Goal: Task Accomplishment & Management: Manage account settings

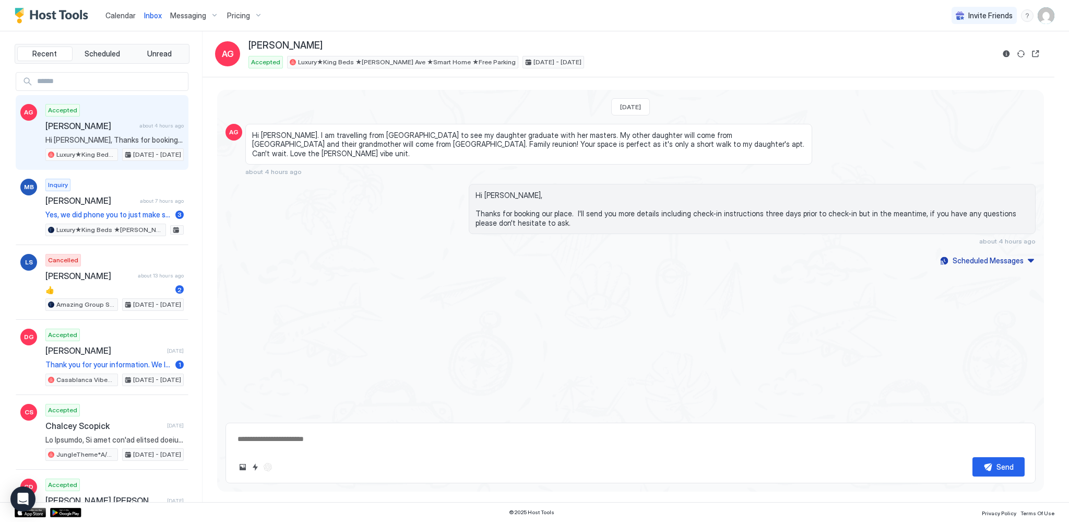
click at [118, 17] on span "Calendar" at bounding box center [120, 15] width 30 height 9
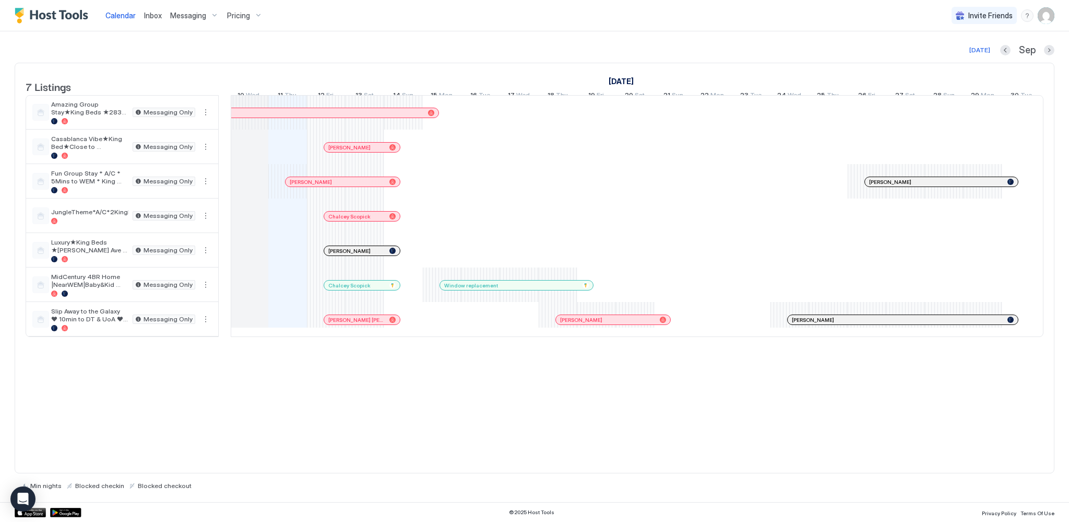
scroll to position [0, 507]
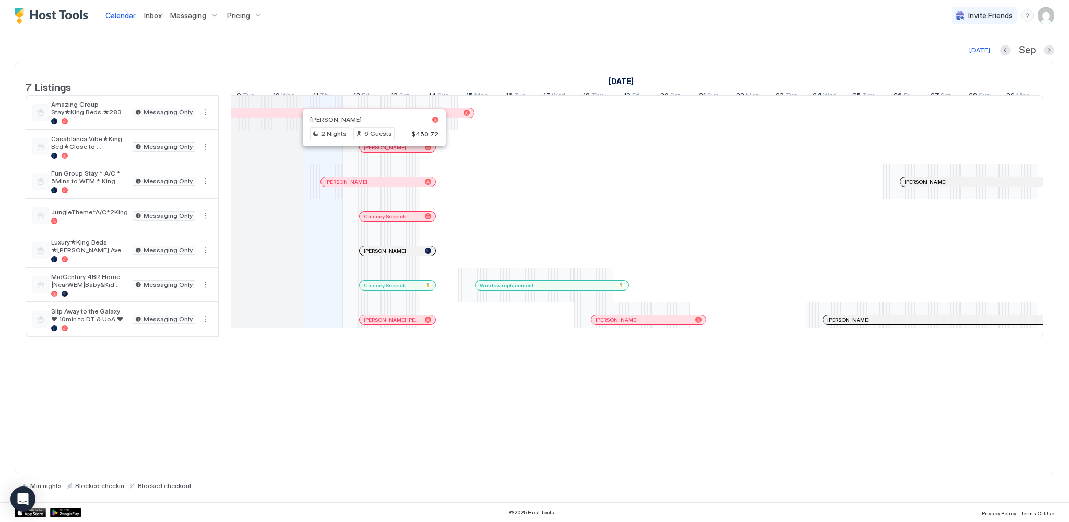
click at [369, 151] on div at bounding box center [370, 147] width 8 height 8
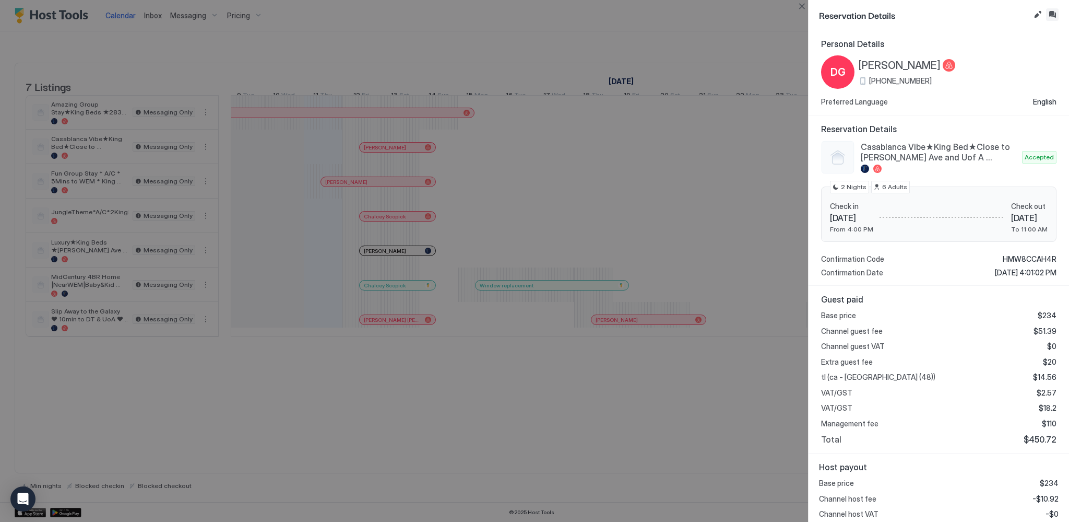
click at [1050, 10] on button "Inbox" at bounding box center [1052, 14] width 13 height 13
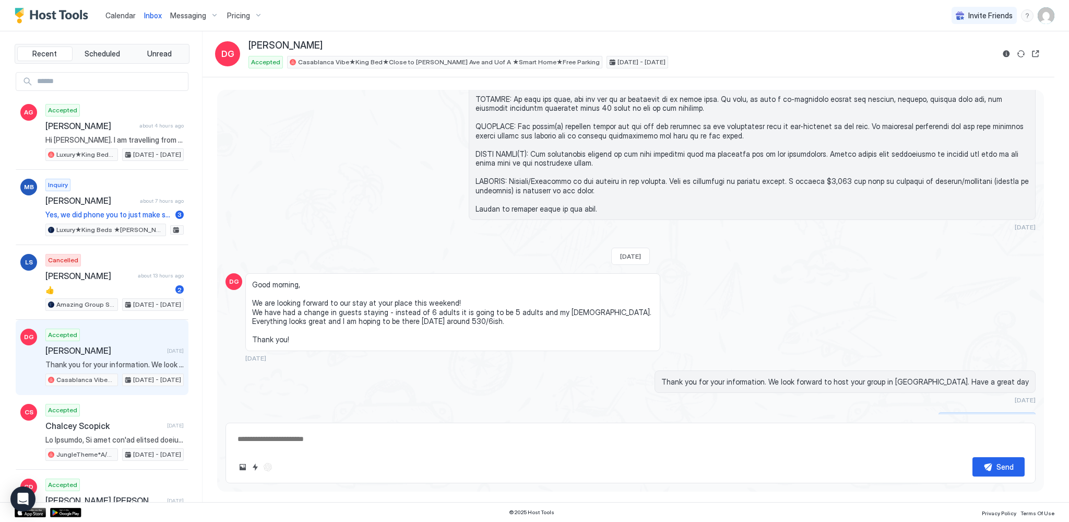
click at [975, 414] on div "Scheduled Messages" at bounding box center [988, 419] width 71 height 11
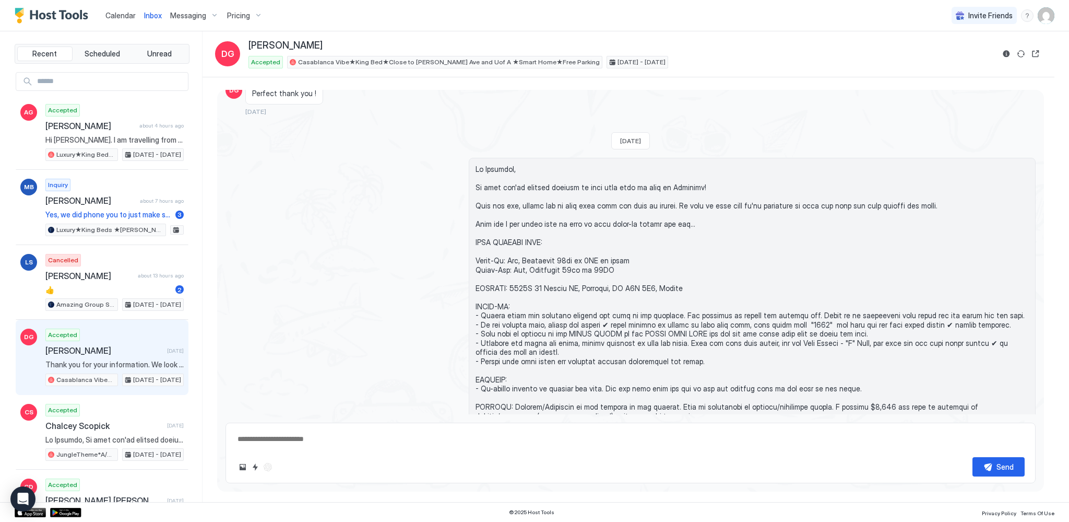
click at [110, 17] on span "Calendar" at bounding box center [120, 15] width 30 height 9
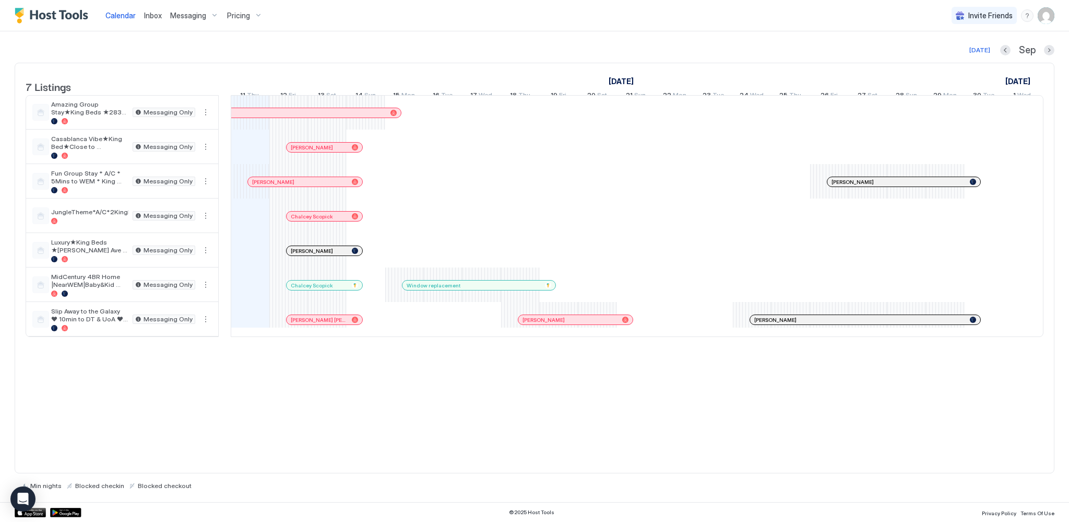
click at [303, 220] on div at bounding box center [303, 216] width 8 height 8
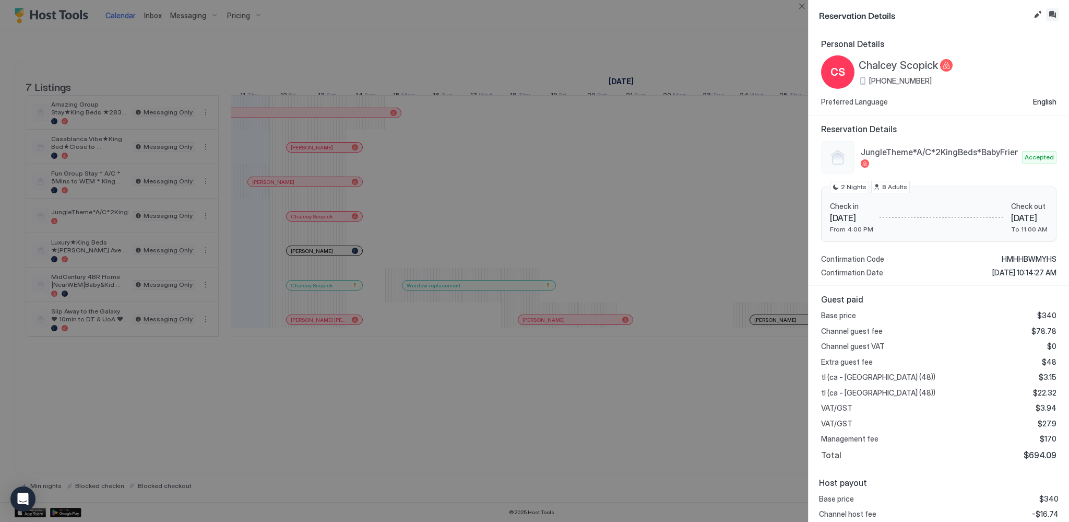
click at [1053, 10] on button "Inbox" at bounding box center [1052, 14] width 13 height 13
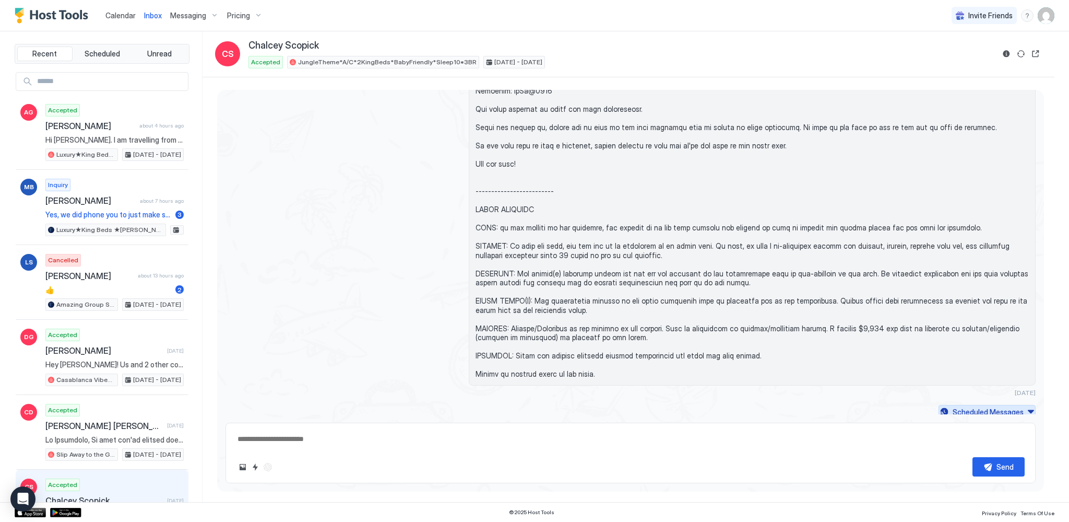
click at [991, 410] on div "Scheduled Messages" at bounding box center [988, 411] width 71 height 11
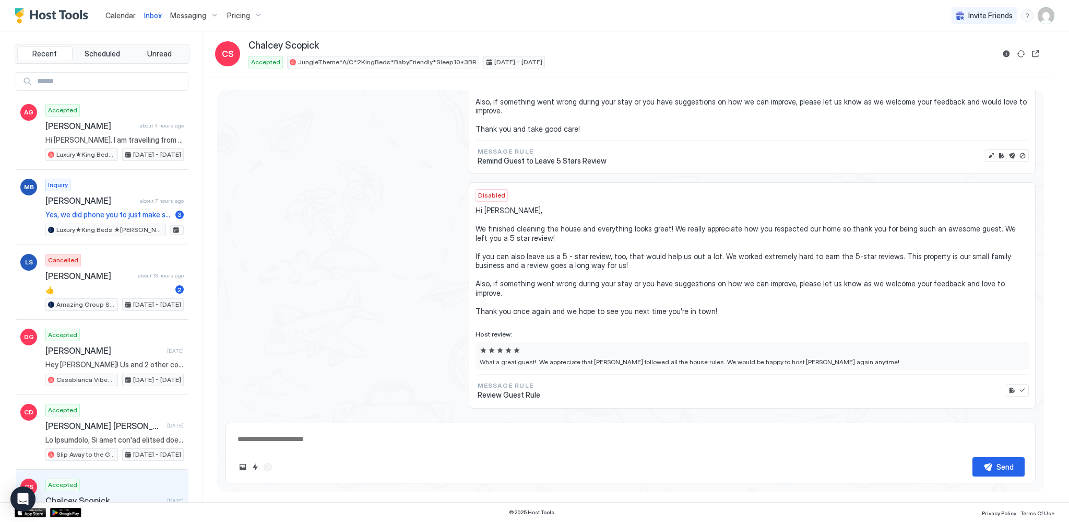
click at [991, 418] on div "Scheduled Messages" at bounding box center [988, 423] width 71 height 11
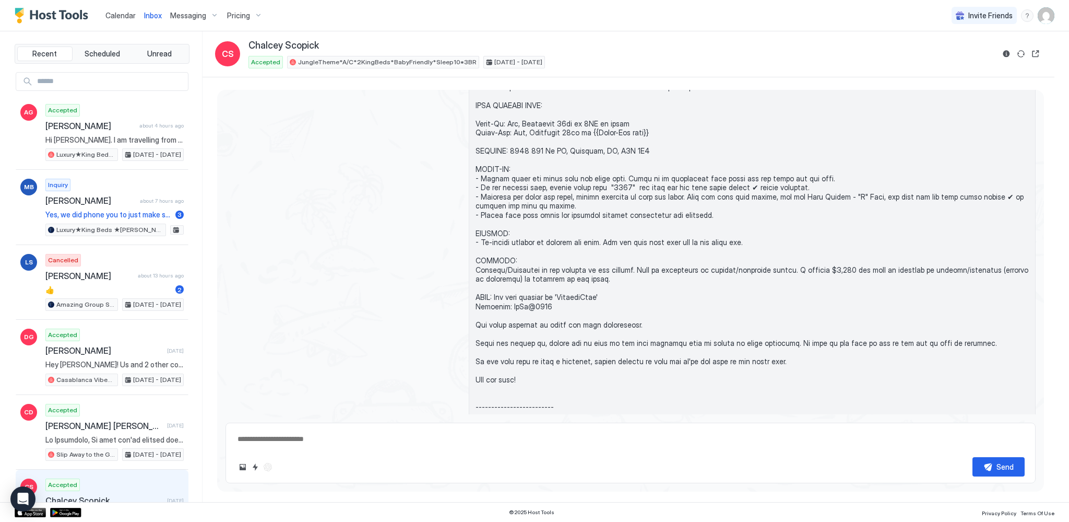
scroll to position [775, 0]
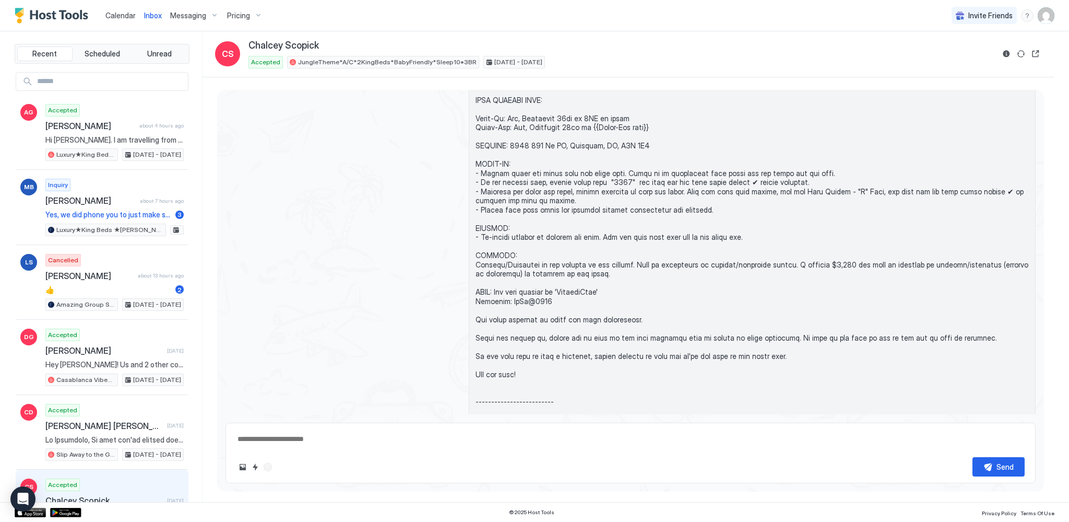
click at [104, 14] on div "Calendar" at bounding box center [120, 15] width 39 height 19
click at [109, 11] on span "Calendar" at bounding box center [120, 15] width 30 height 9
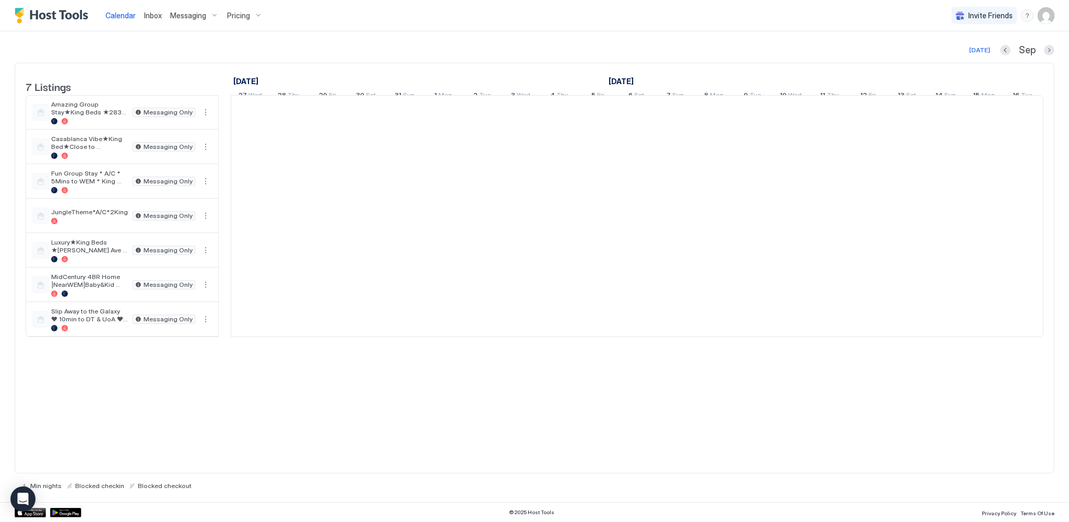
scroll to position [0, 580]
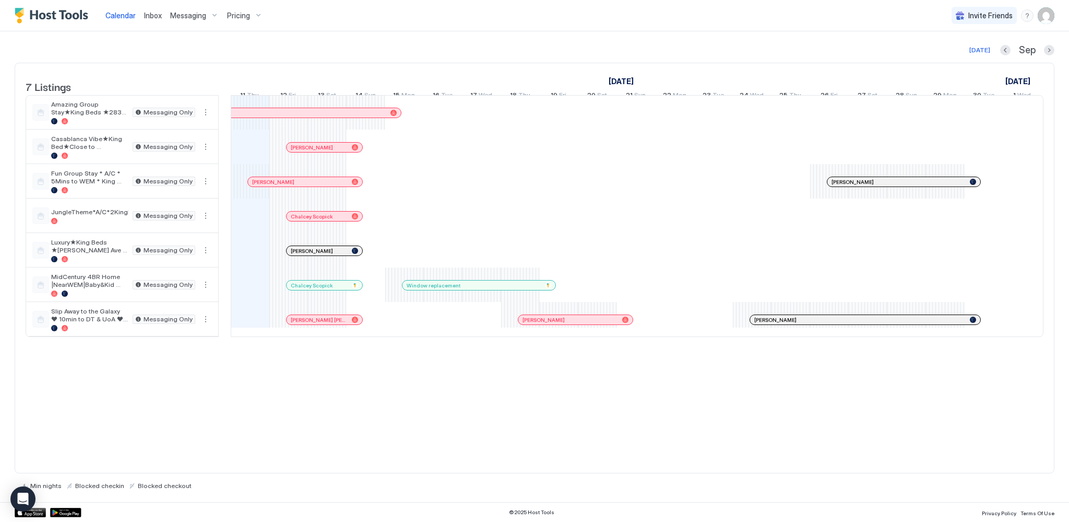
click at [293, 255] on div at bounding box center [293, 250] width 8 height 8
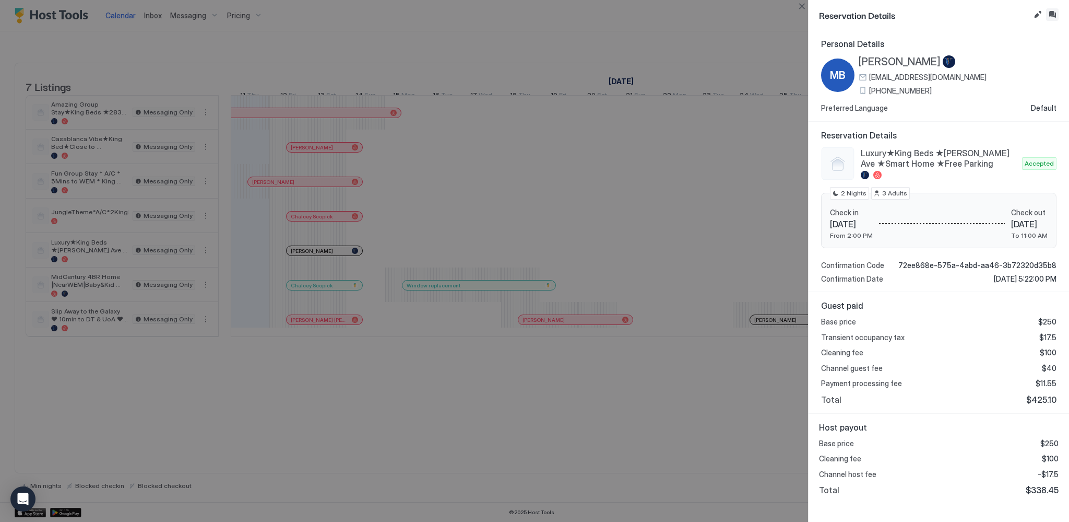
click at [1055, 17] on button "Inbox" at bounding box center [1052, 14] width 13 height 13
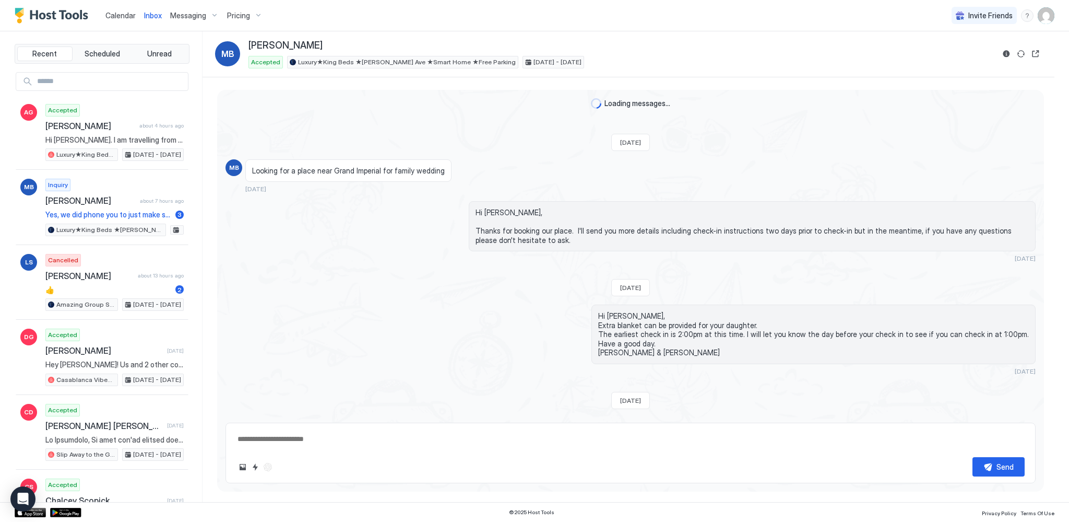
scroll to position [587, 0]
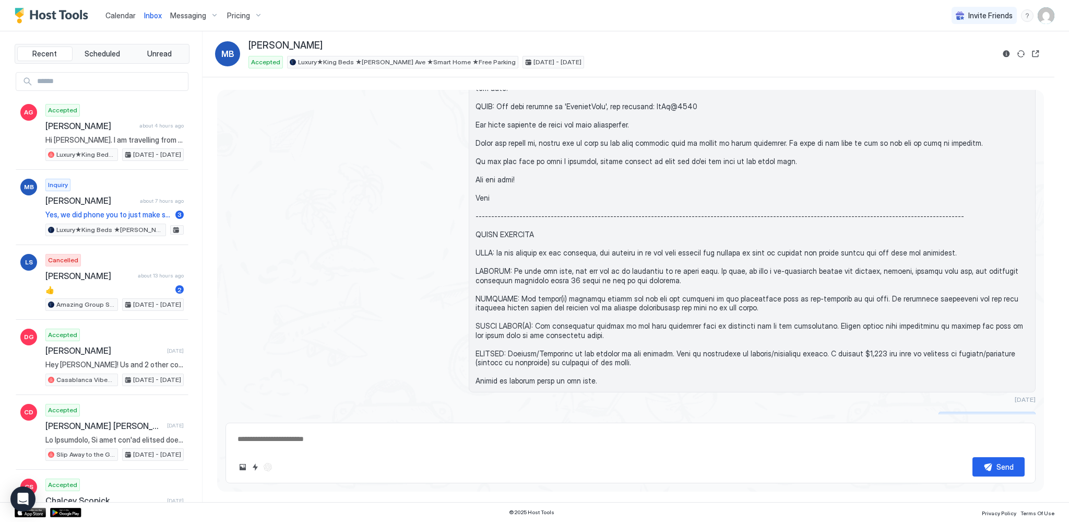
click at [1010, 413] on div "Scheduled Messages" at bounding box center [988, 418] width 71 height 11
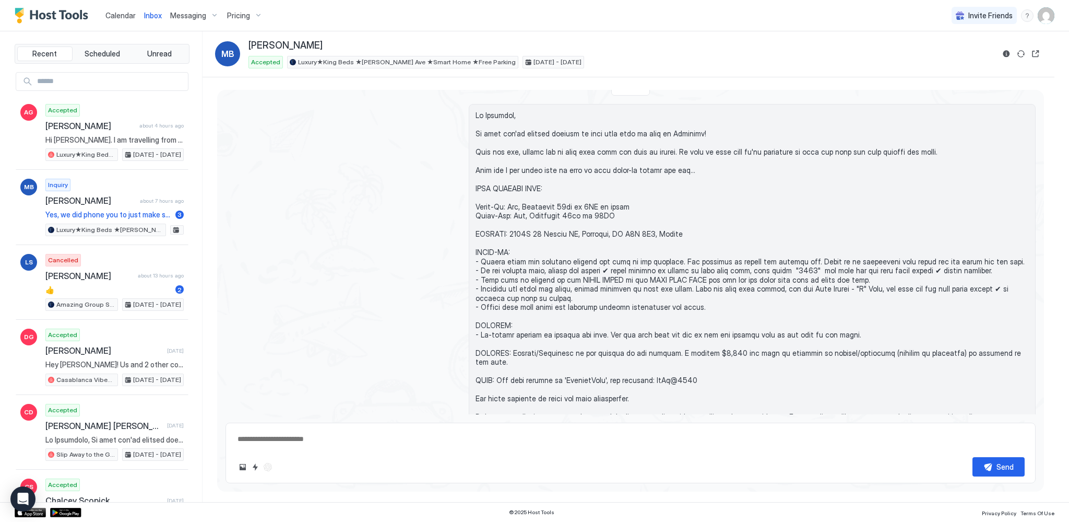
scroll to position [297, 0]
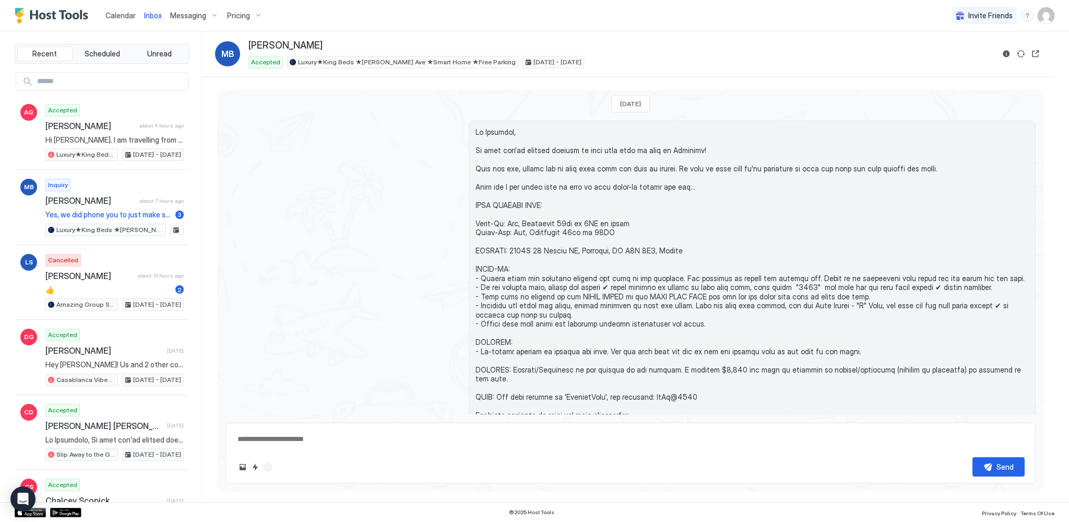
click at [124, 15] on span "Calendar" at bounding box center [120, 15] width 30 height 9
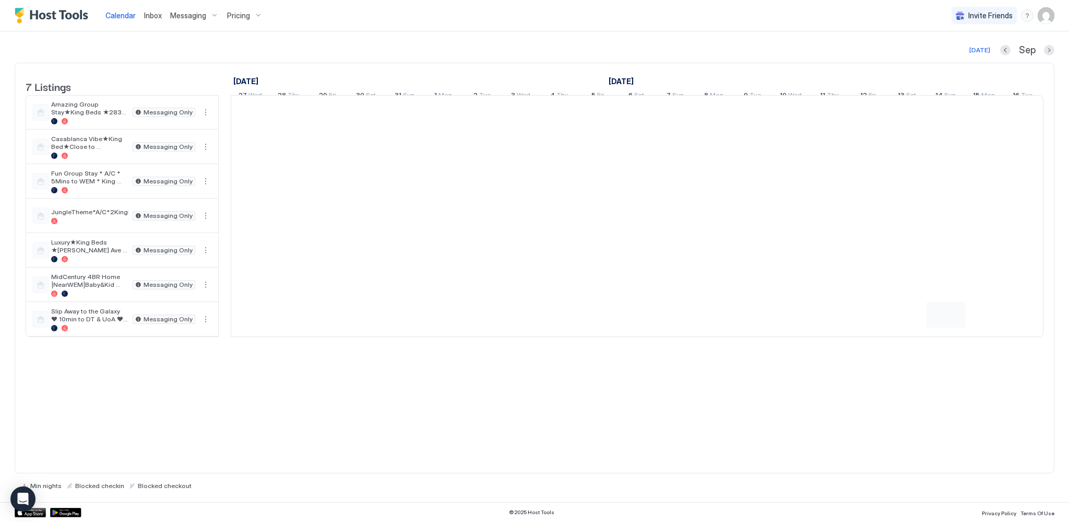
scroll to position [0, 580]
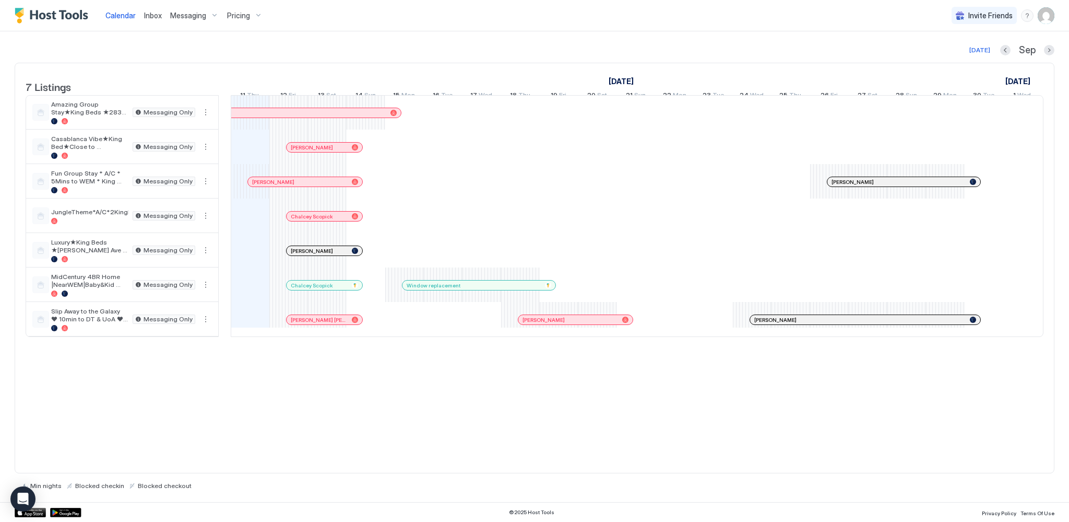
click at [329, 324] on div at bounding box center [329, 319] width 8 height 8
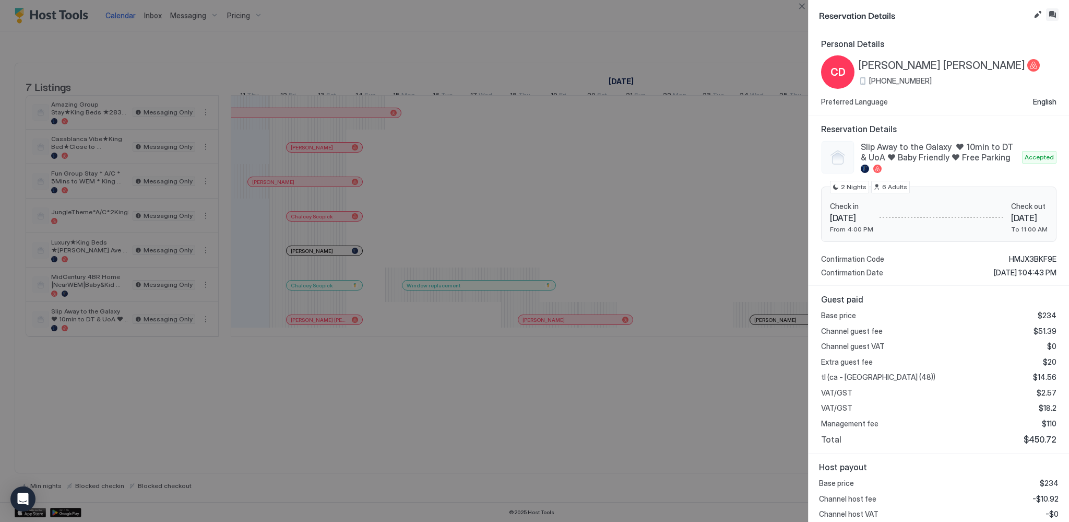
click at [1053, 14] on button "Inbox" at bounding box center [1052, 14] width 13 height 13
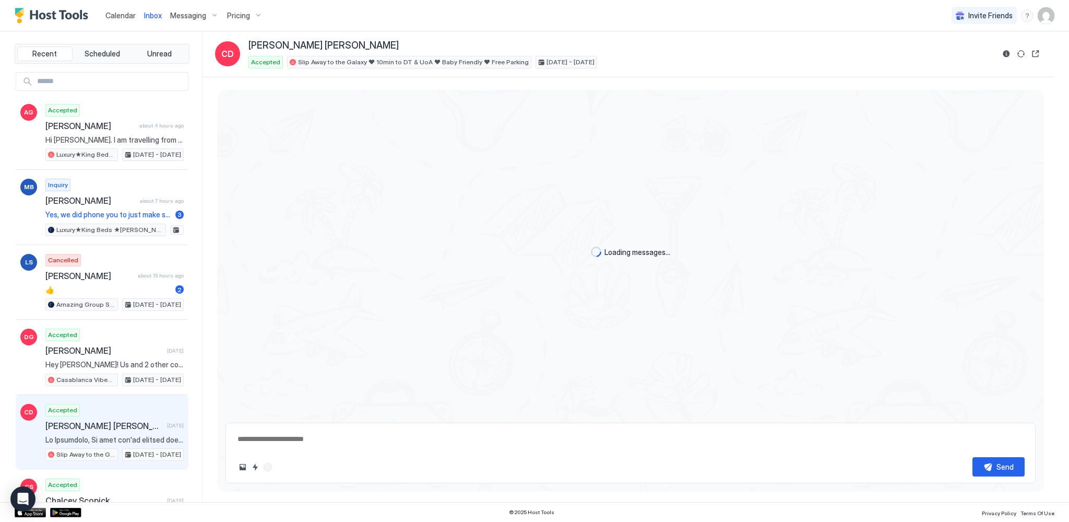
scroll to position [832, 0]
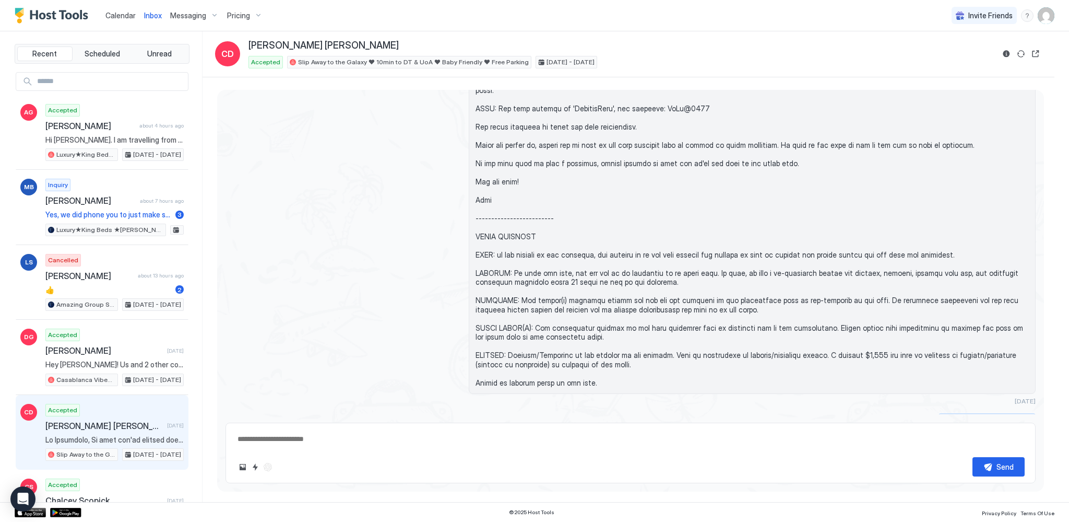
click at [982, 415] on div "Scheduled Messages" at bounding box center [988, 420] width 71 height 11
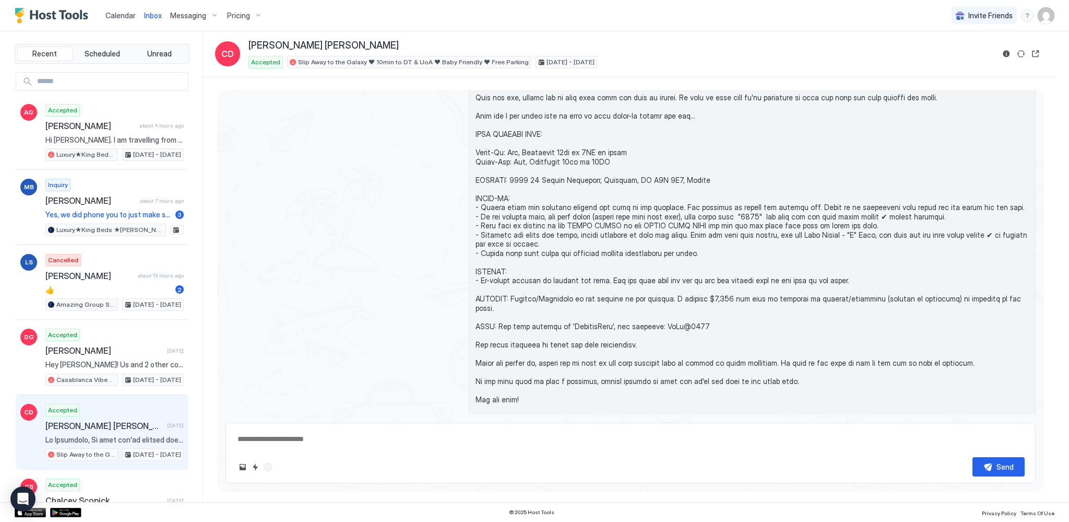
scroll to position [595, 0]
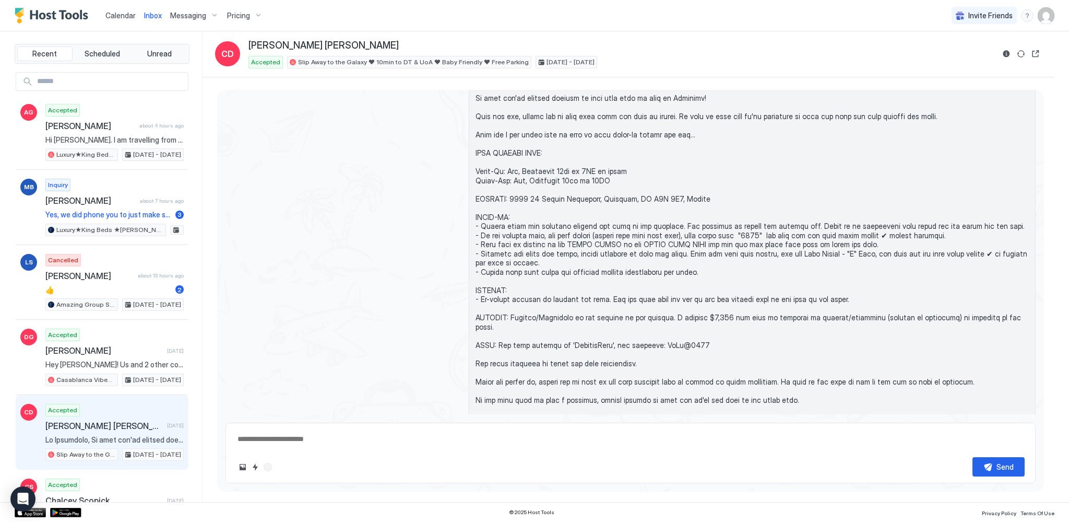
click at [113, 13] on span "Calendar" at bounding box center [120, 15] width 30 height 9
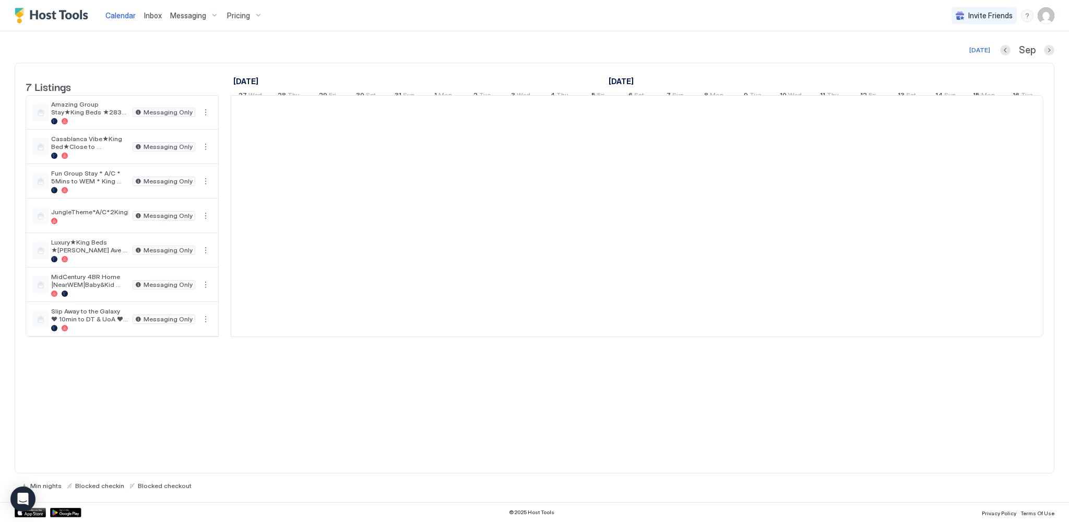
scroll to position [0, 580]
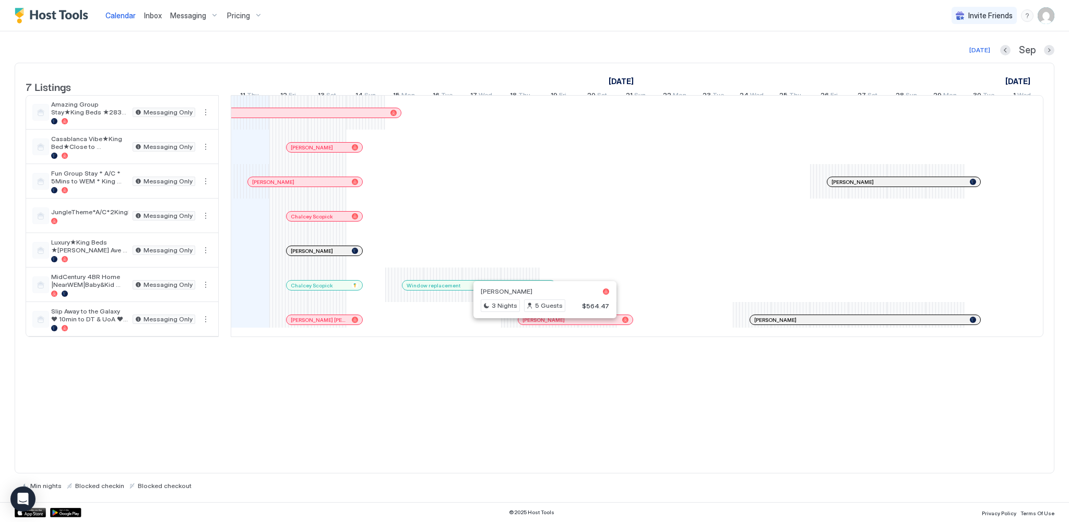
click at [540, 324] on div at bounding box center [541, 319] width 8 height 8
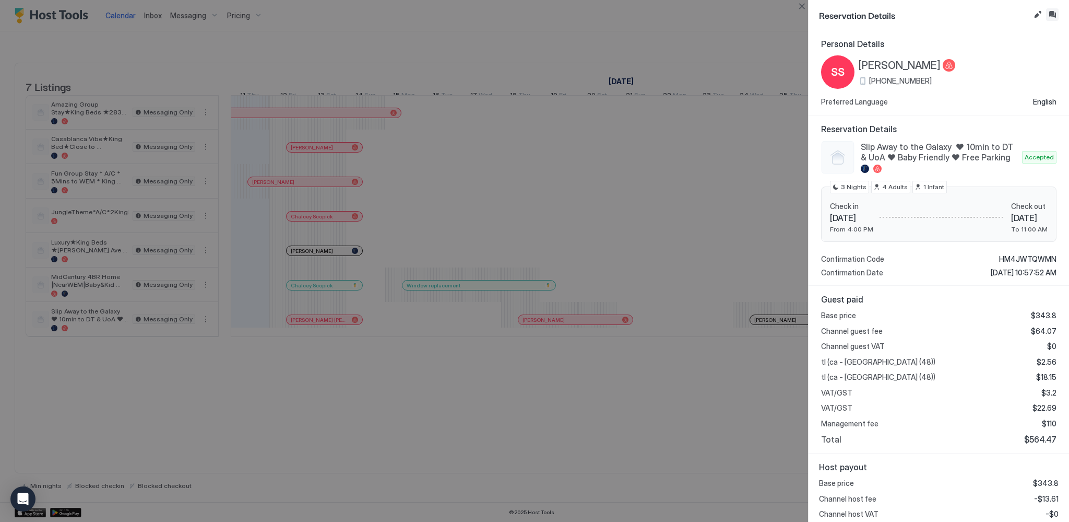
click at [1054, 17] on button "Inbox" at bounding box center [1052, 14] width 13 height 13
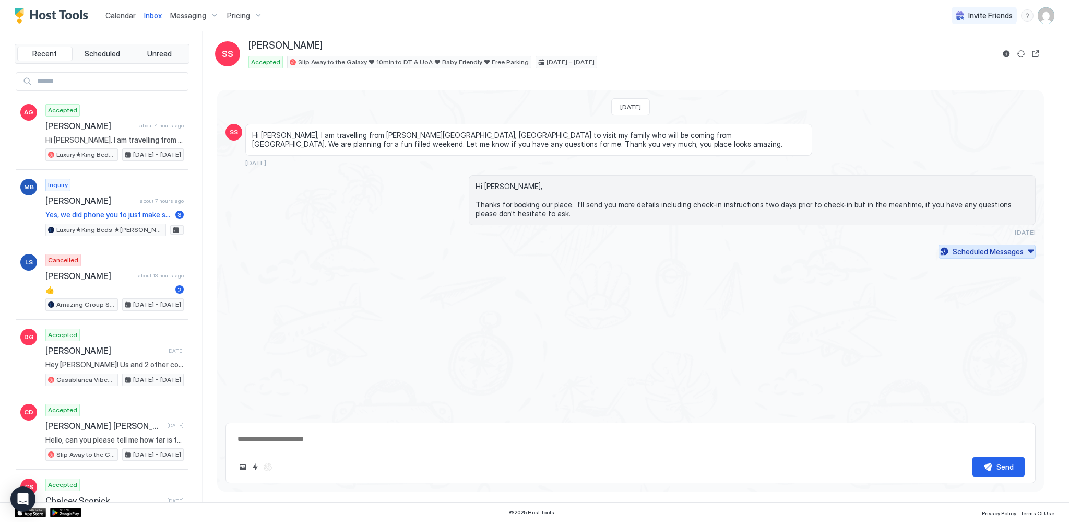
click at [996, 253] on div "Scheduled Messages" at bounding box center [988, 251] width 71 height 11
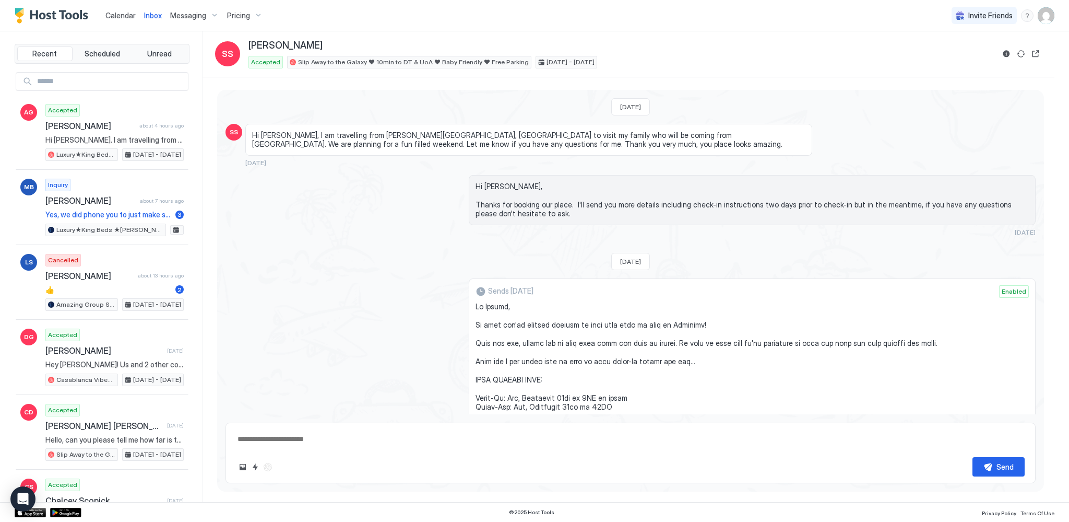
scroll to position [1285, 0]
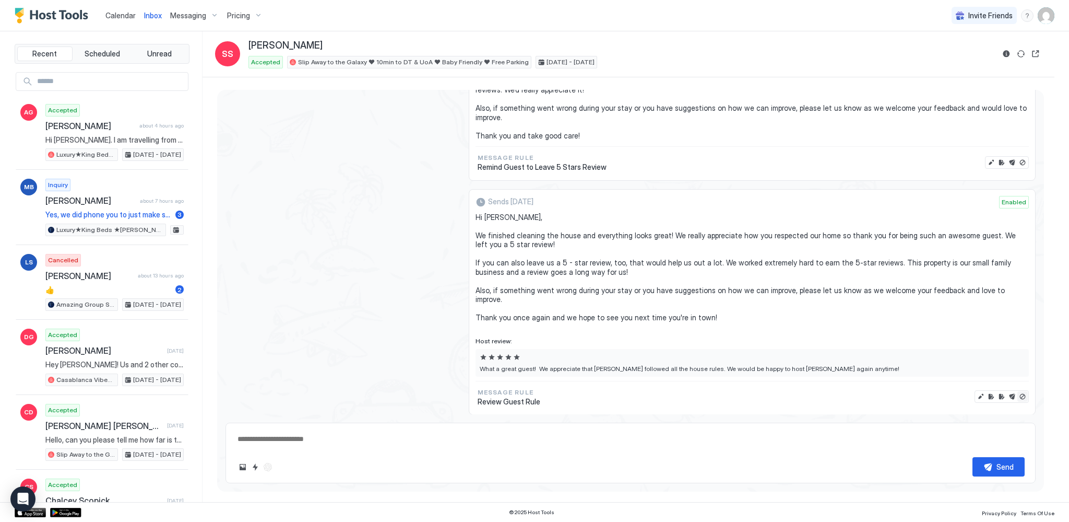
click at [1018, 391] on button "Disable message & review" at bounding box center [1023, 396] width 10 height 10
type textarea "*"
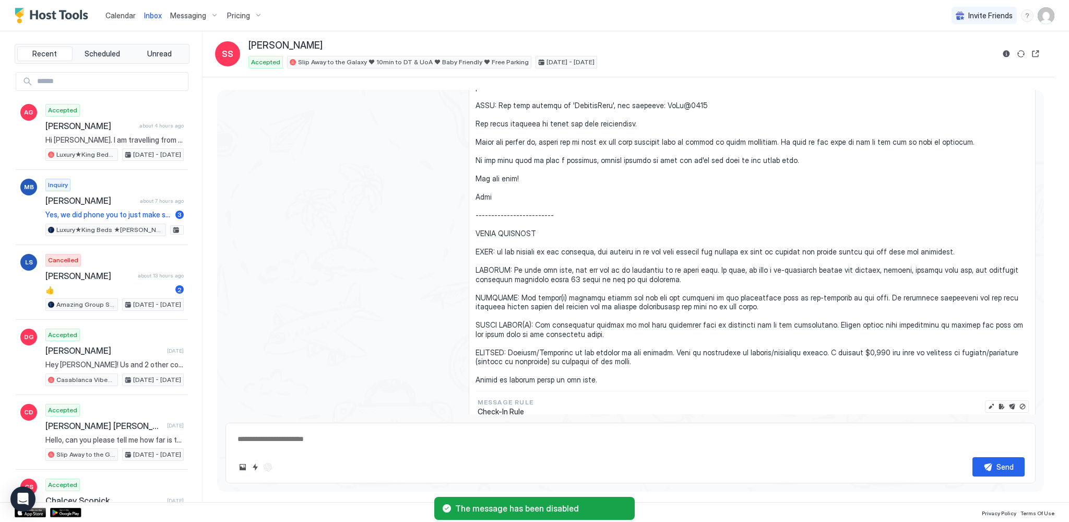
scroll to position [495, 0]
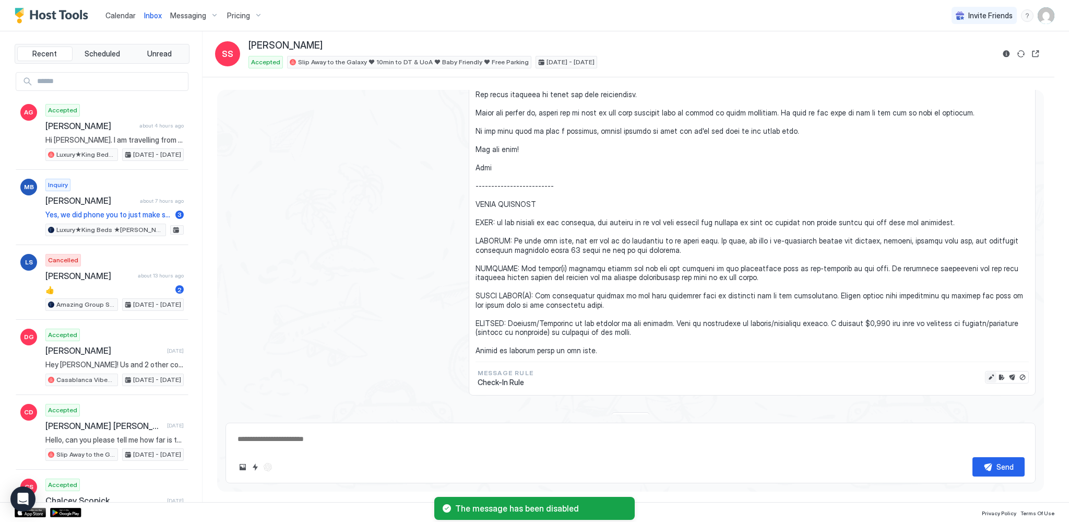
click at [986, 372] on button "Edit message" at bounding box center [991, 377] width 10 height 10
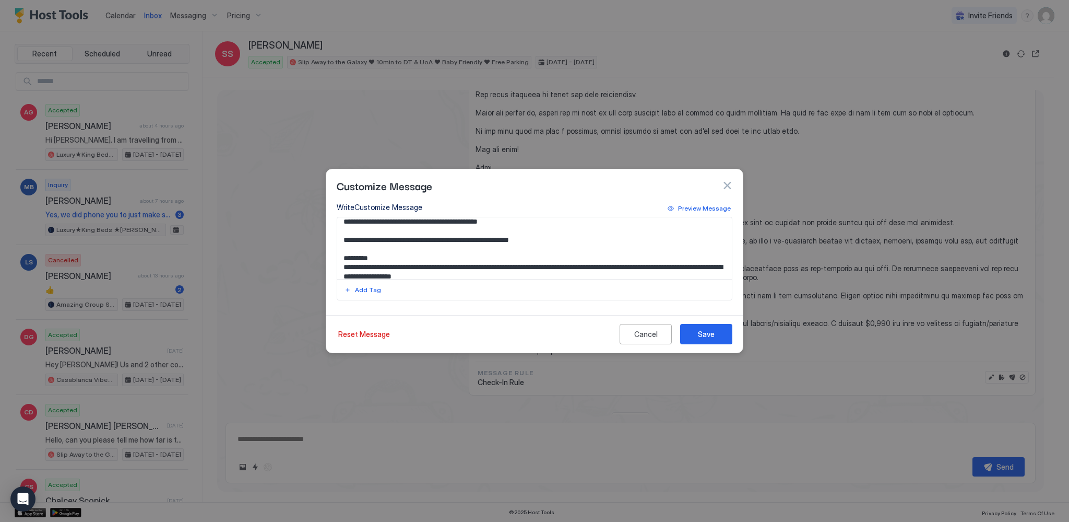
scroll to position [158, 0]
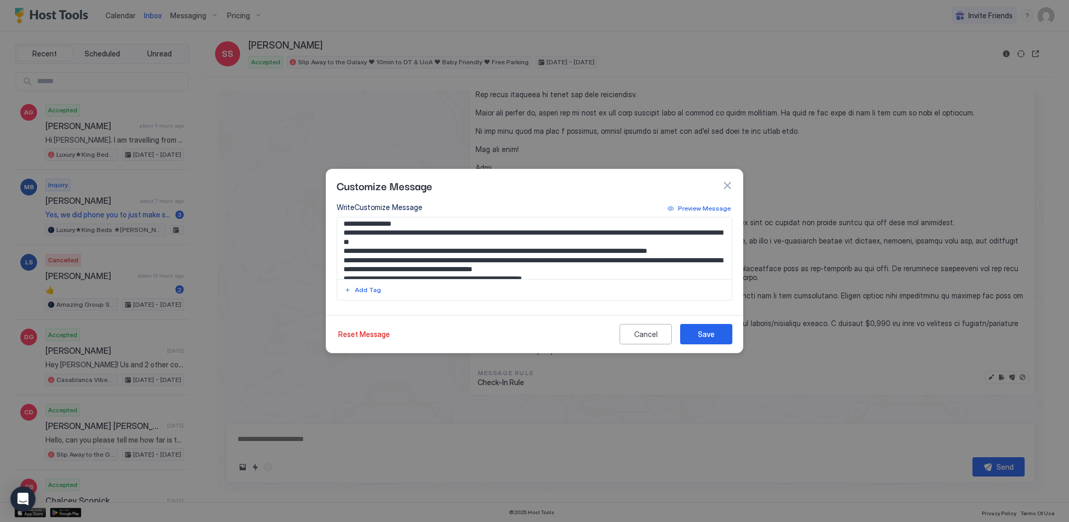
click at [615, 240] on textarea "Input Field" at bounding box center [534, 248] width 395 height 62
type textarea "**********"
click at [713, 331] on div "Save" at bounding box center [706, 333] width 17 height 11
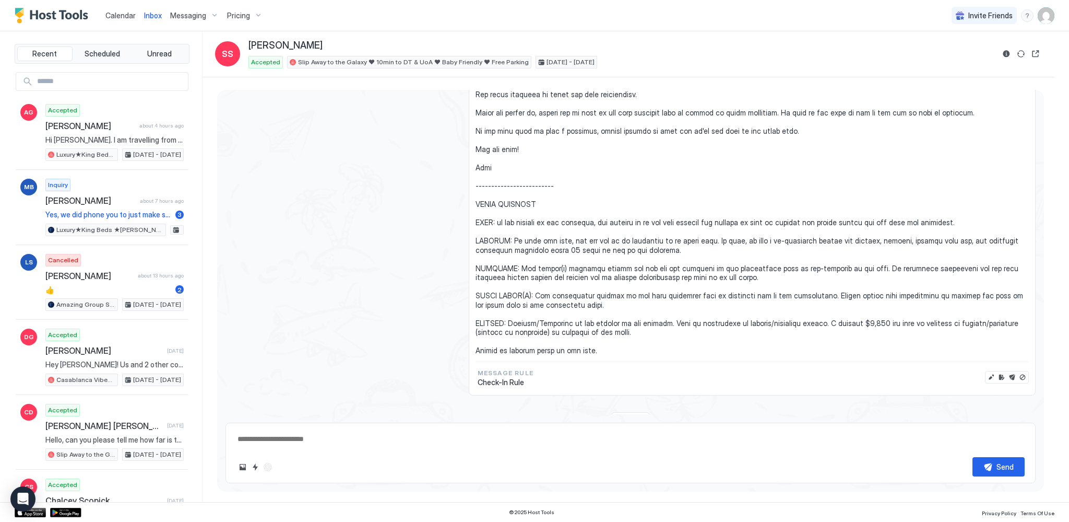
type textarea "*"
click at [186, 13] on span "Messaging" at bounding box center [188, 15] width 36 height 9
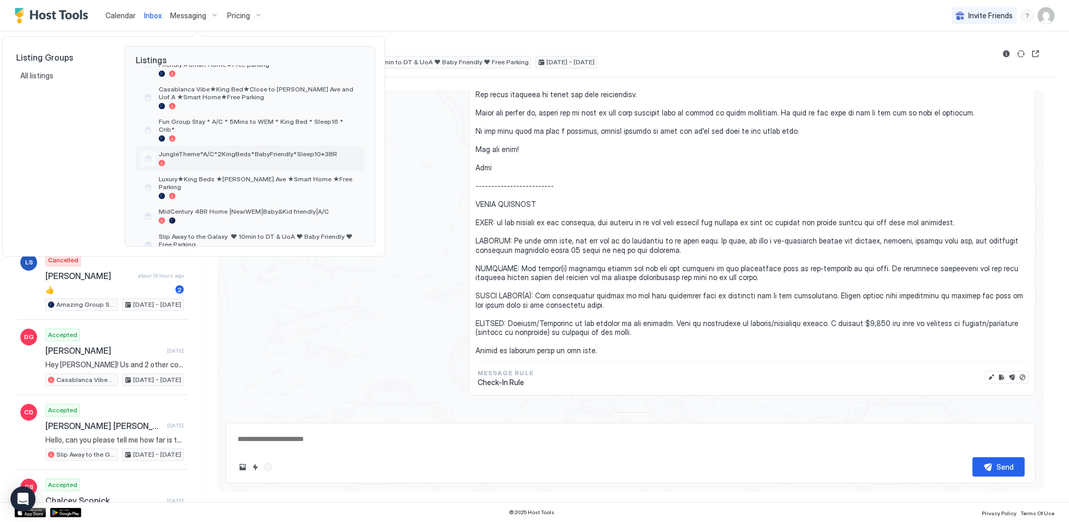
scroll to position [0, 0]
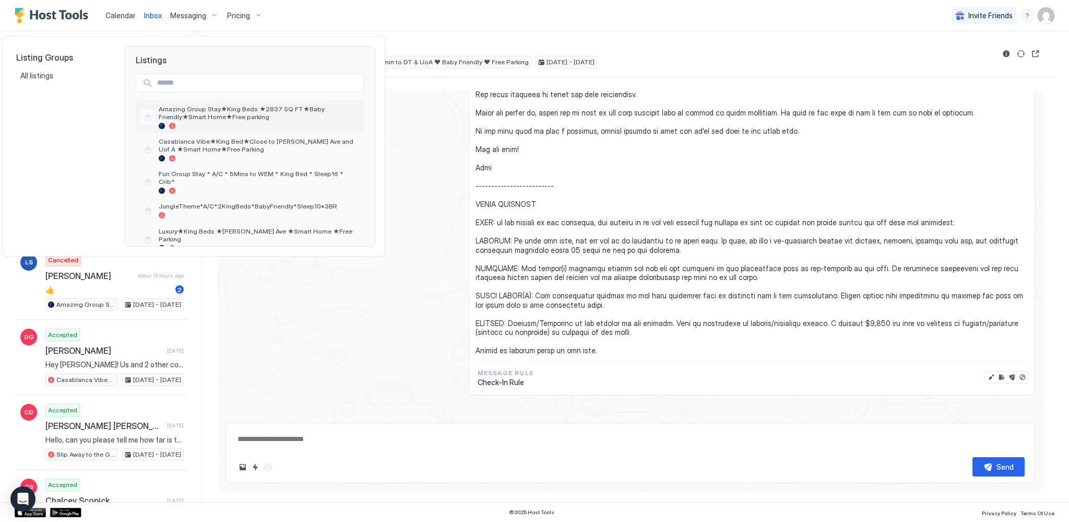
click at [227, 114] on span "Amazing Group Stay★King Beds ★2837 SQ FT★Baby Friendly★Smart Home★Free parking" at bounding box center [260, 113] width 202 height 16
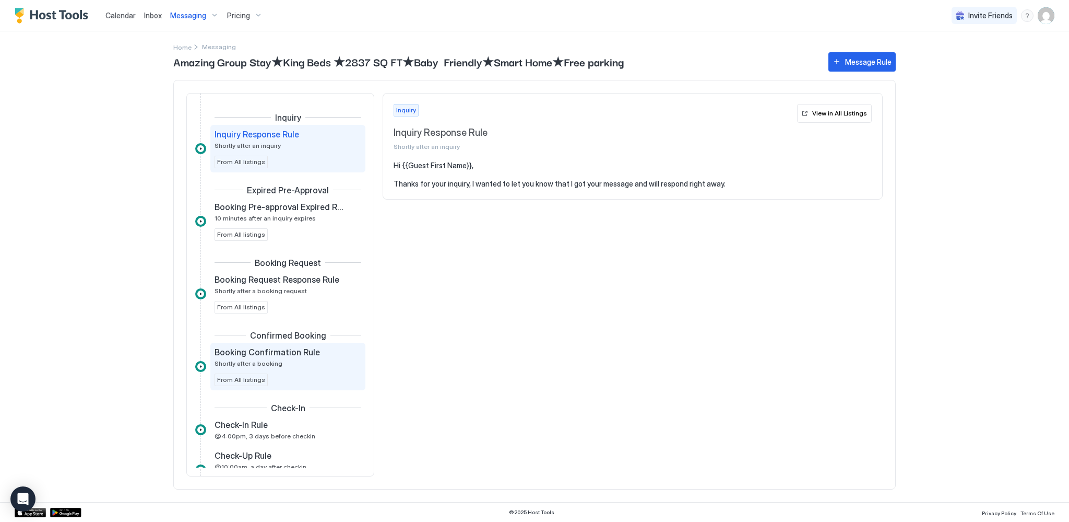
scroll to position [52, 0]
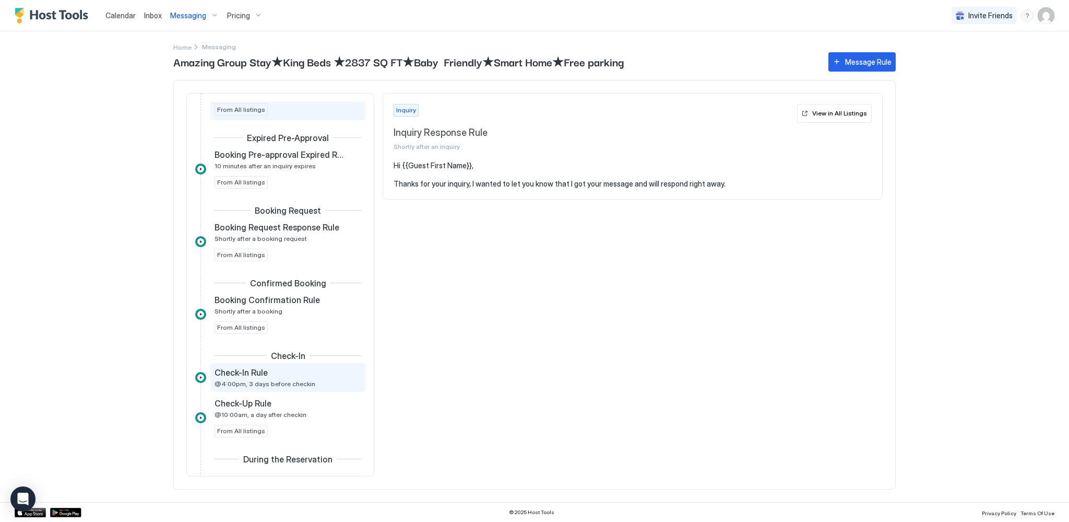
click at [274, 372] on div "Check-In Rule" at bounding box center [281, 372] width 132 height 10
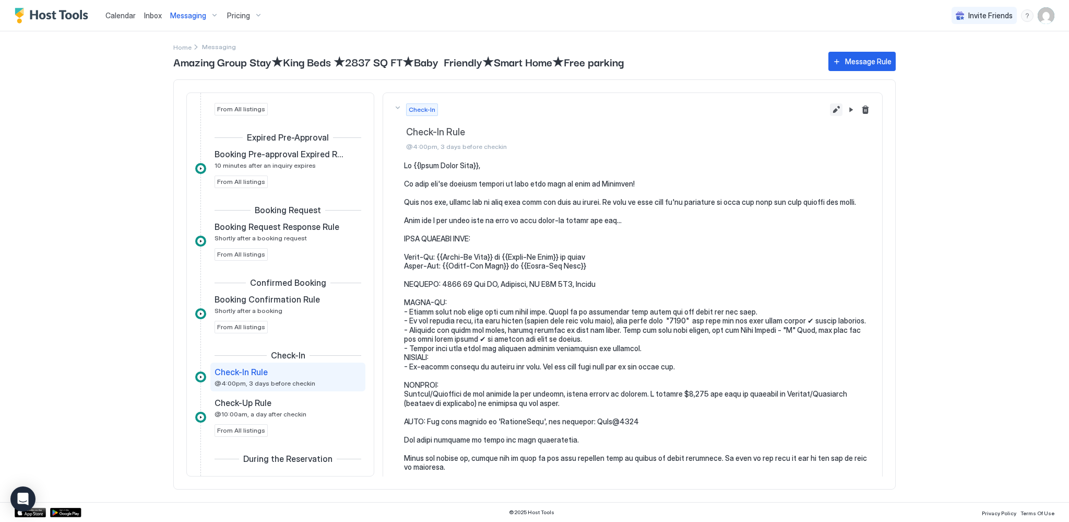
click at [830, 110] on button "Edit message rule" at bounding box center [836, 109] width 13 height 13
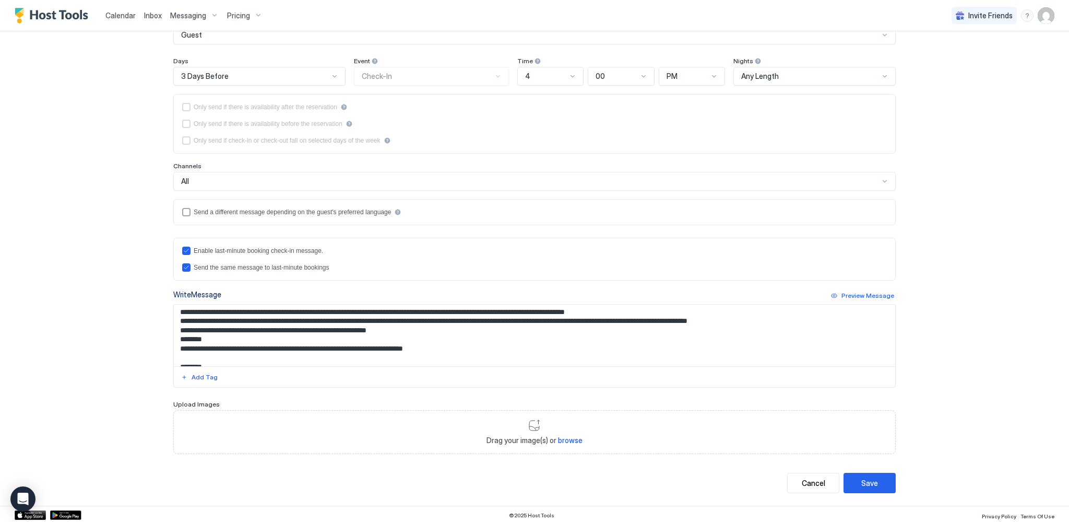
scroll to position [158, 0]
click at [448, 309] on textarea "Input Field" at bounding box center [535, 335] width 722 height 62
type textarea "**********"
click at [868, 483] on div "Save" at bounding box center [870, 482] width 17 height 11
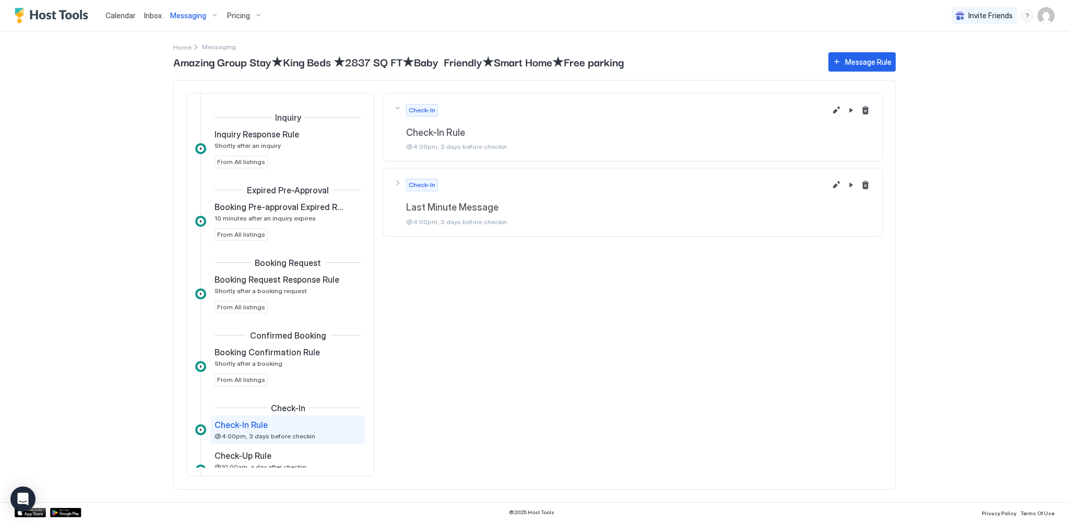
scroll to position [144, 0]
